Goal: Task Accomplishment & Management: Manage account settings

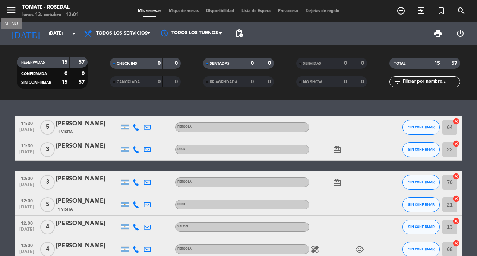
click at [12, 11] on icon "menu" at bounding box center [11, 9] width 11 height 11
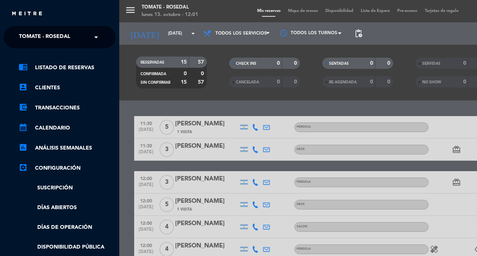
click at [74, 169] on link "settings_applications Configuración" at bounding box center [67, 168] width 97 height 9
click at [59, 169] on link "settings_applications Configuración" at bounding box center [67, 168] width 97 height 9
click at [48, 165] on link "settings_applications Configuración" at bounding box center [67, 168] width 97 height 9
click at [68, 164] on link "settings_applications Configuración" at bounding box center [67, 168] width 97 height 9
click at [65, 165] on link "settings_applications Configuración" at bounding box center [67, 168] width 97 height 9
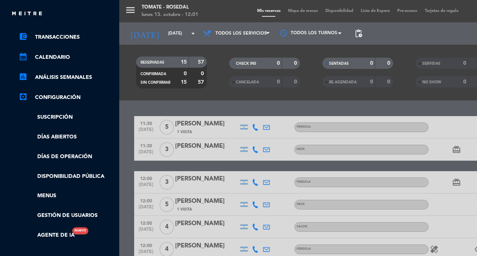
scroll to position [95, 0]
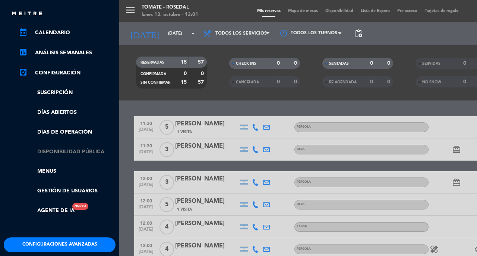
click at [73, 148] on link "Disponibilidad pública" at bounding box center [67, 152] width 97 height 9
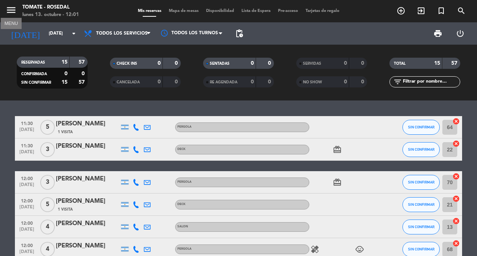
click at [10, 8] on icon "menu" at bounding box center [11, 9] width 11 height 11
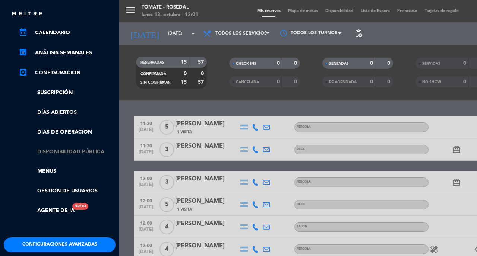
click at [80, 151] on link "Disponibilidad pública" at bounding box center [67, 152] width 97 height 9
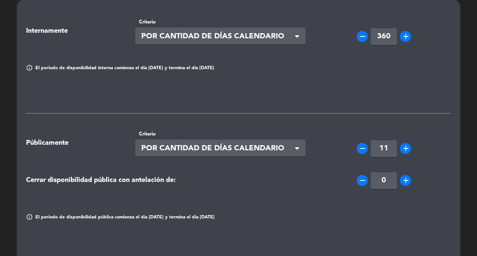
scroll to position [38, 0]
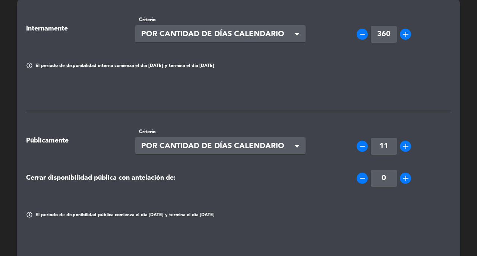
click at [364, 146] on icon "remove" at bounding box center [362, 146] width 9 height 9
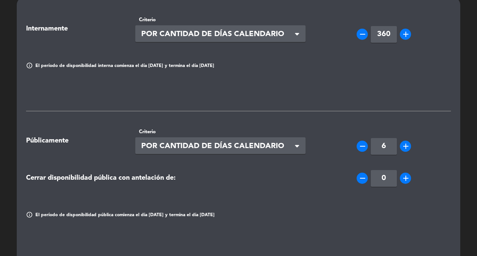
click at [364, 146] on icon "remove" at bounding box center [362, 146] width 9 height 9
type input "5"
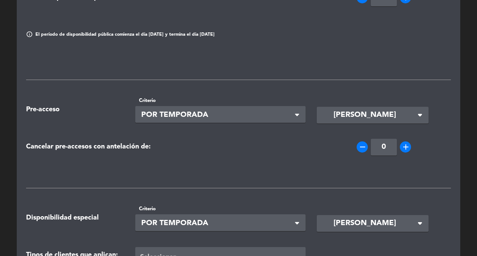
scroll to position [294, 0]
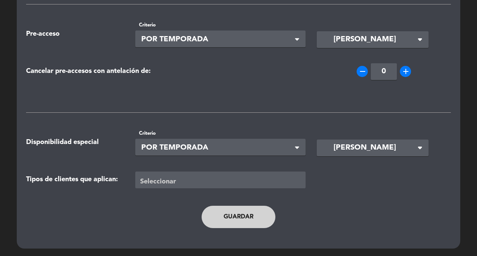
click at [241, 223] on button "Guardar" at bounding box center [238, 217] width 74 height 22
